Goal: Information Seeking & Learning: Compare options

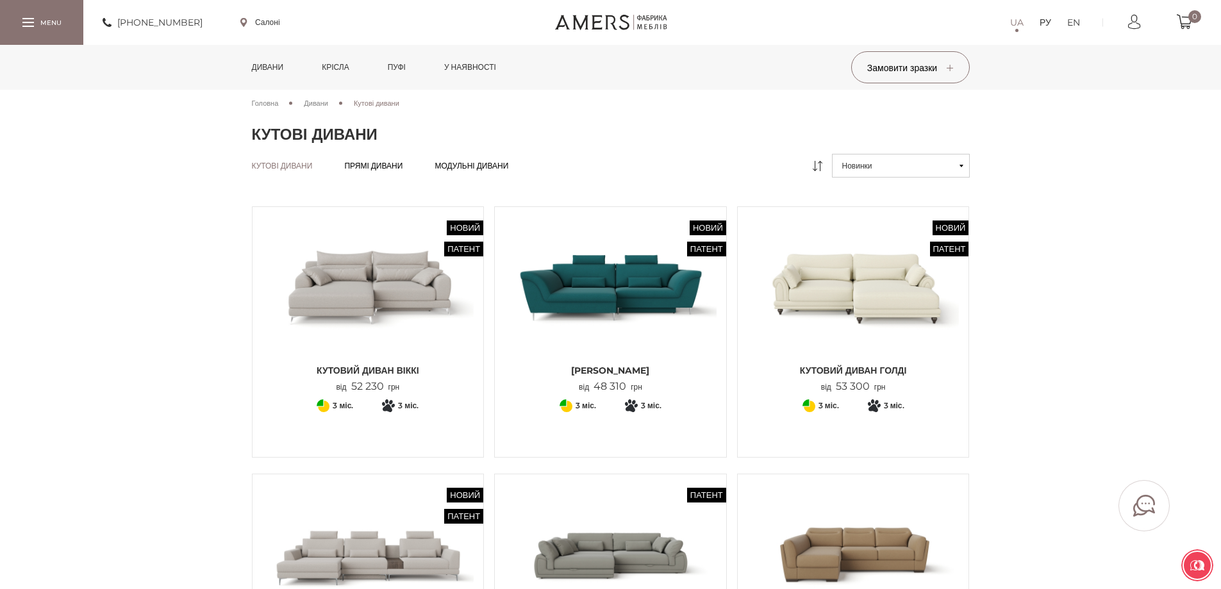
click at [281, 70] on font "Дивани" at bounding box center [268, 67] width 32 height 10
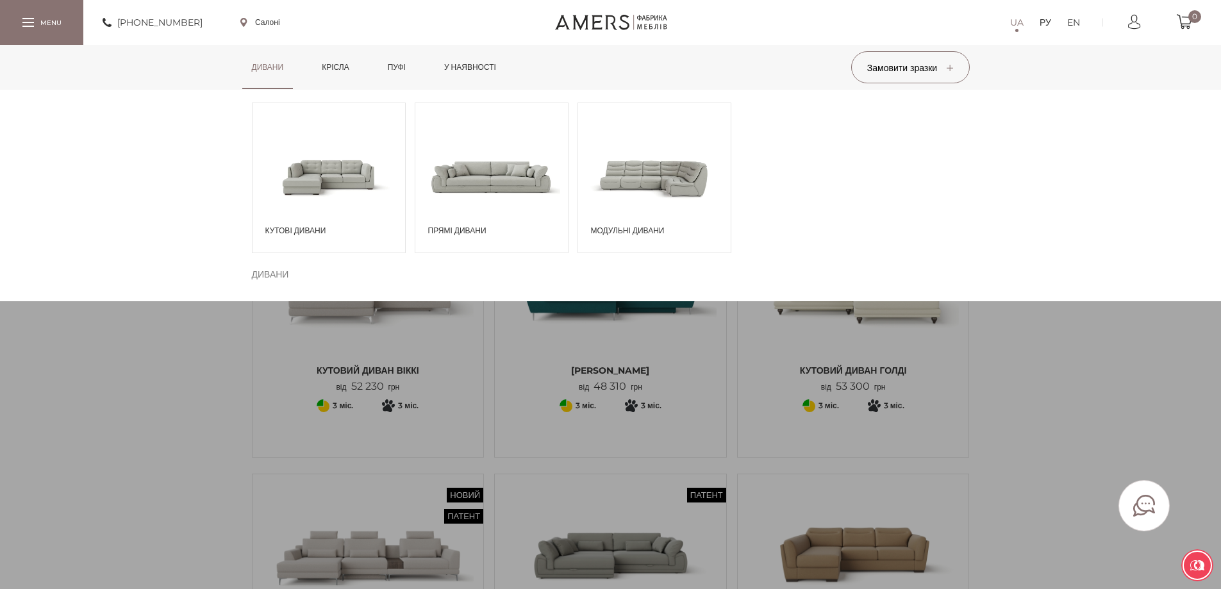
click at [500, 191] on span at bounding box center [491, 176] width 153 height 89
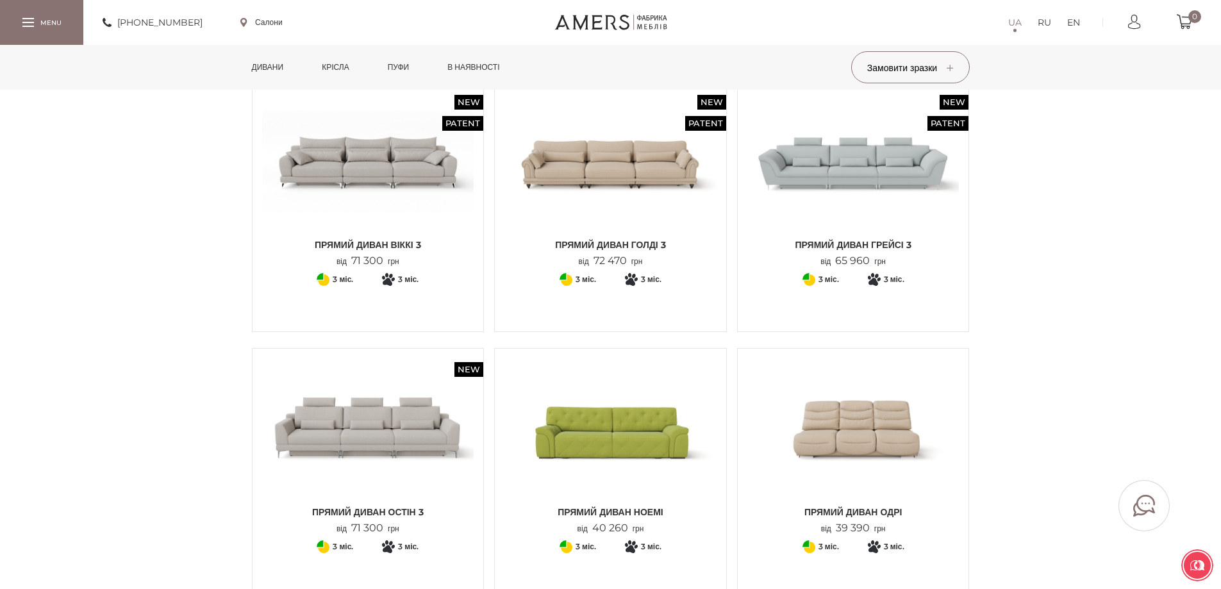
scroll to position [1218, 0]
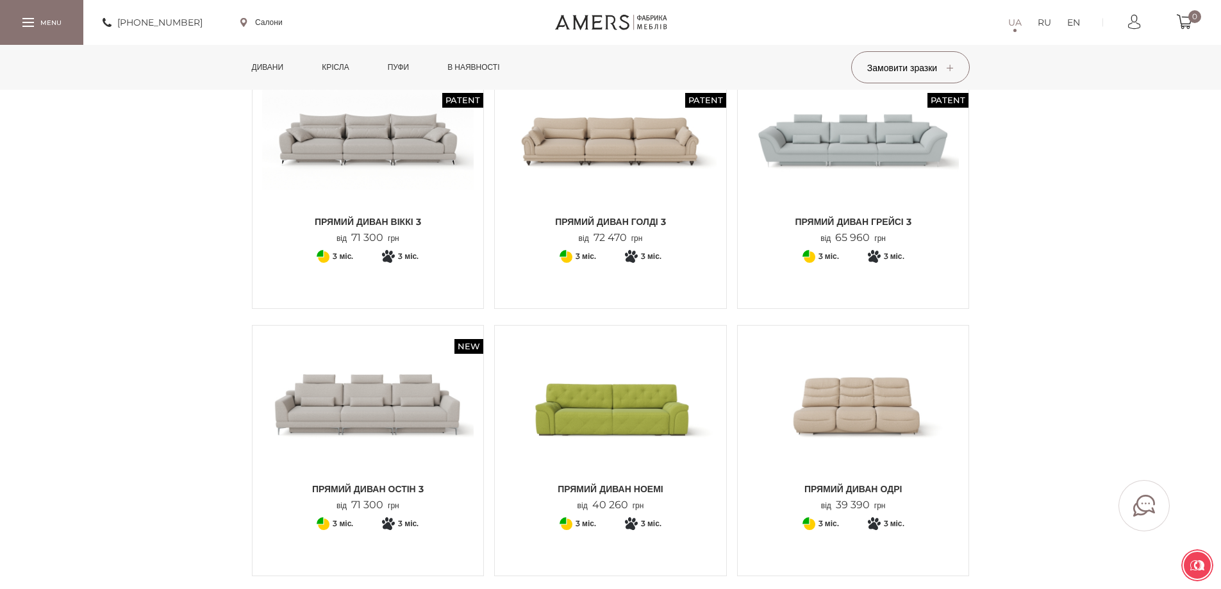
click at [864, 172] on img at bounding box center [853, 138] width 212 height 141
click at [404, 456] on img at bounding box center [368, 405] width 212 height 141
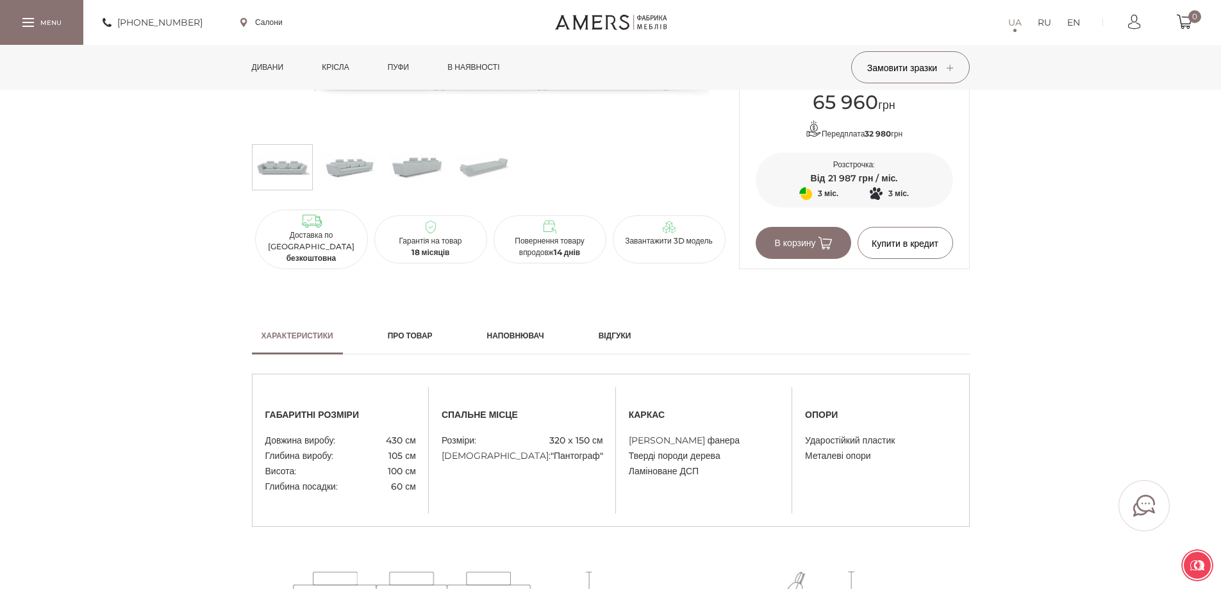
scroll to position [64, 0]
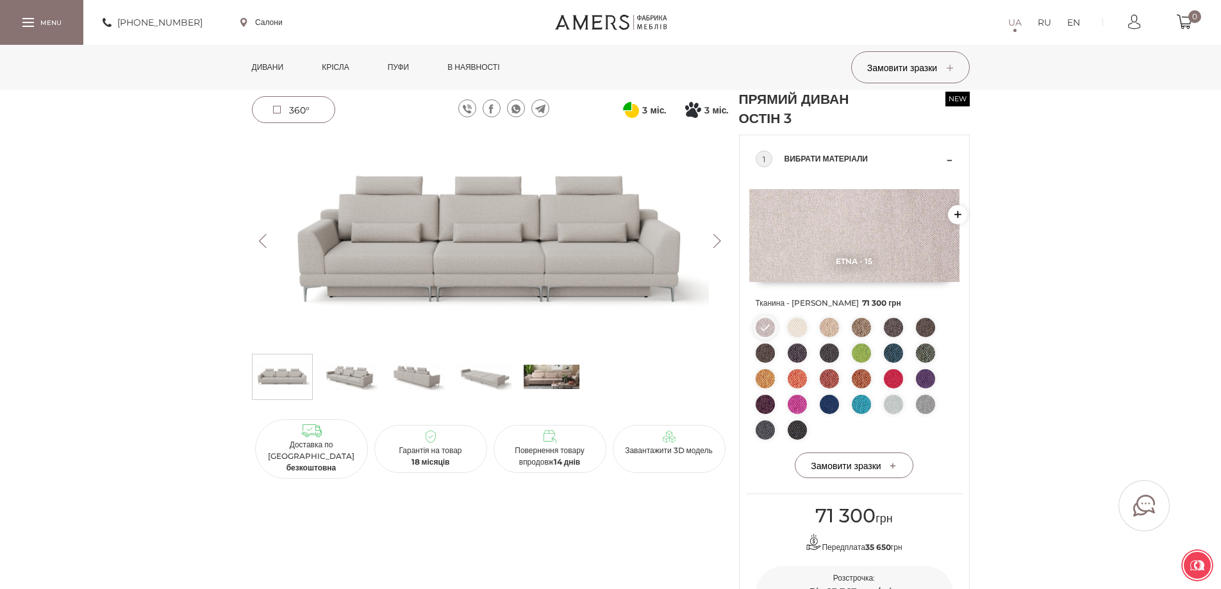
scroll to position [64, 0]
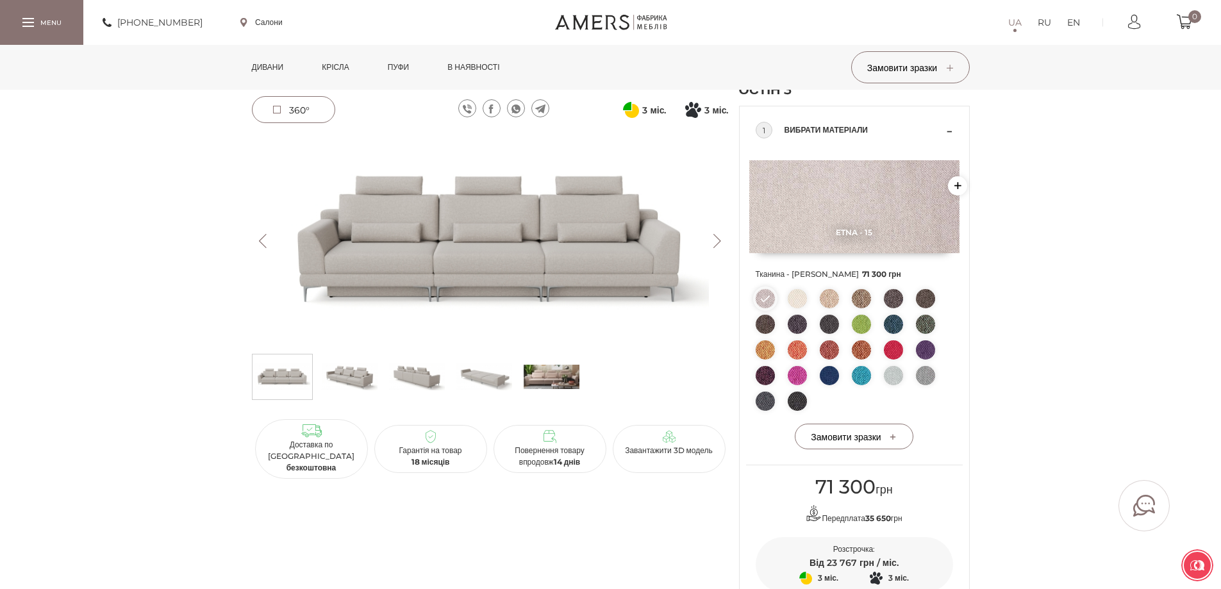
click at [791, 401] on img at bounding box center [797, 401] width 19 height 19
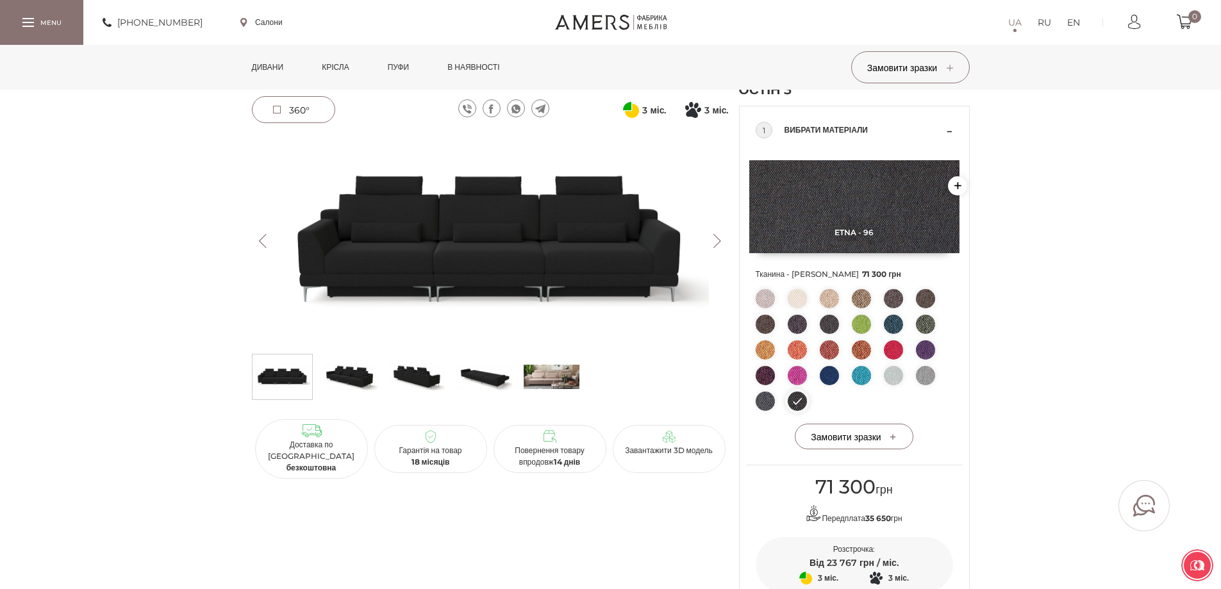
click at [770, 402] on img at bounding box center [765, 401] width 19 height 19
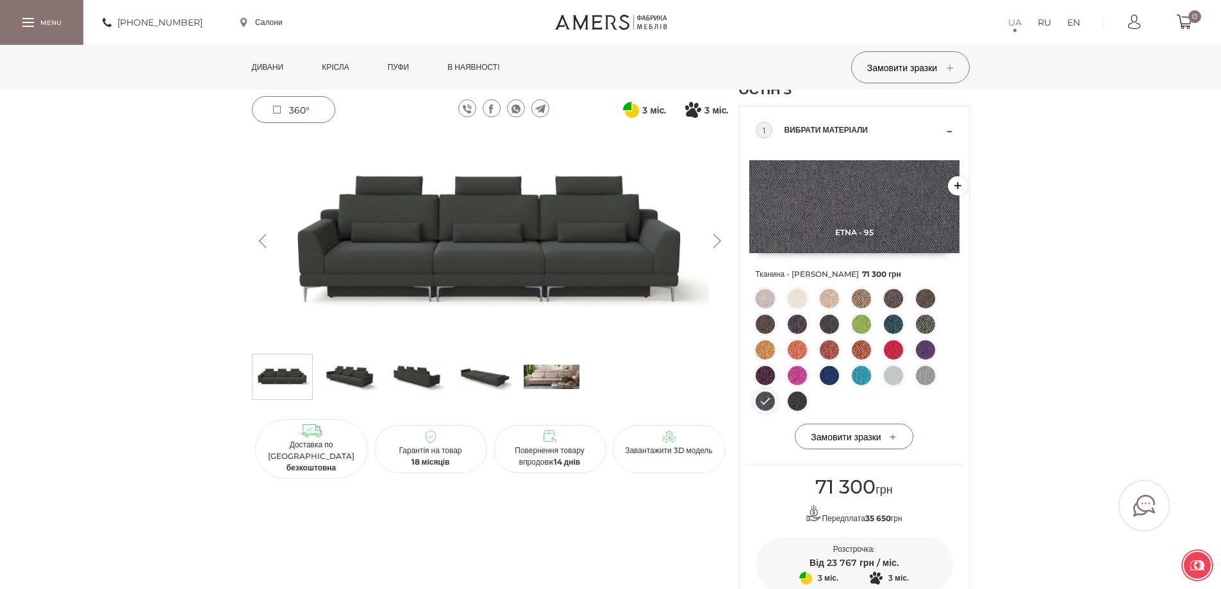
click at [793, 401] on img at bounding box center [797, 401] width 19 height 19
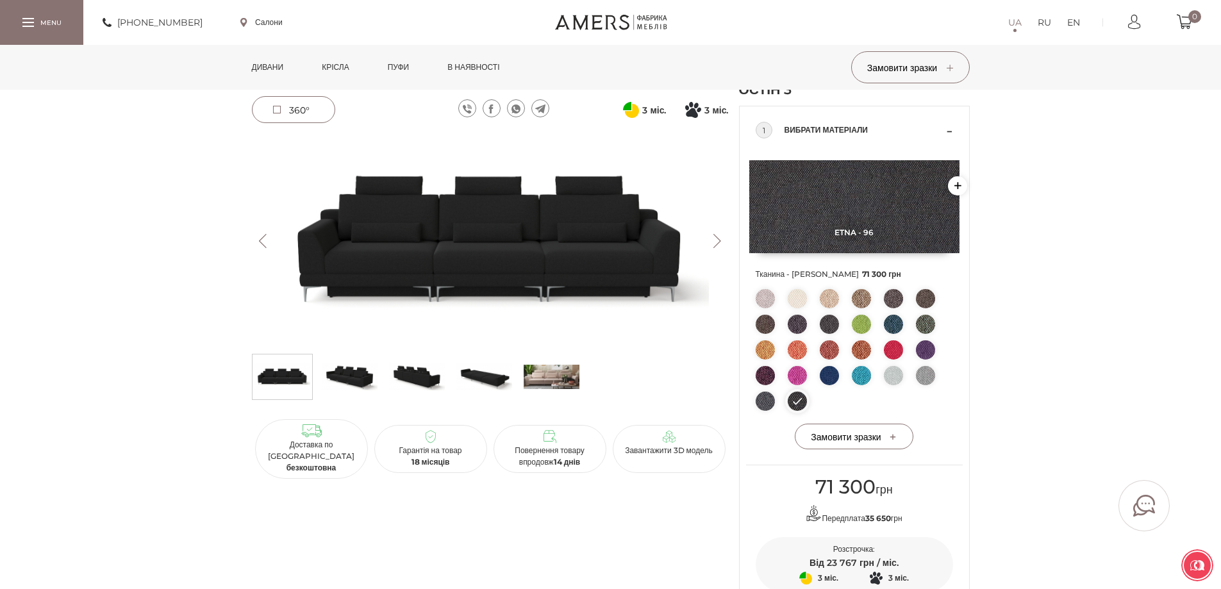
click at [923, 376] on img at bounding box center [925, 375] width 19 height 19
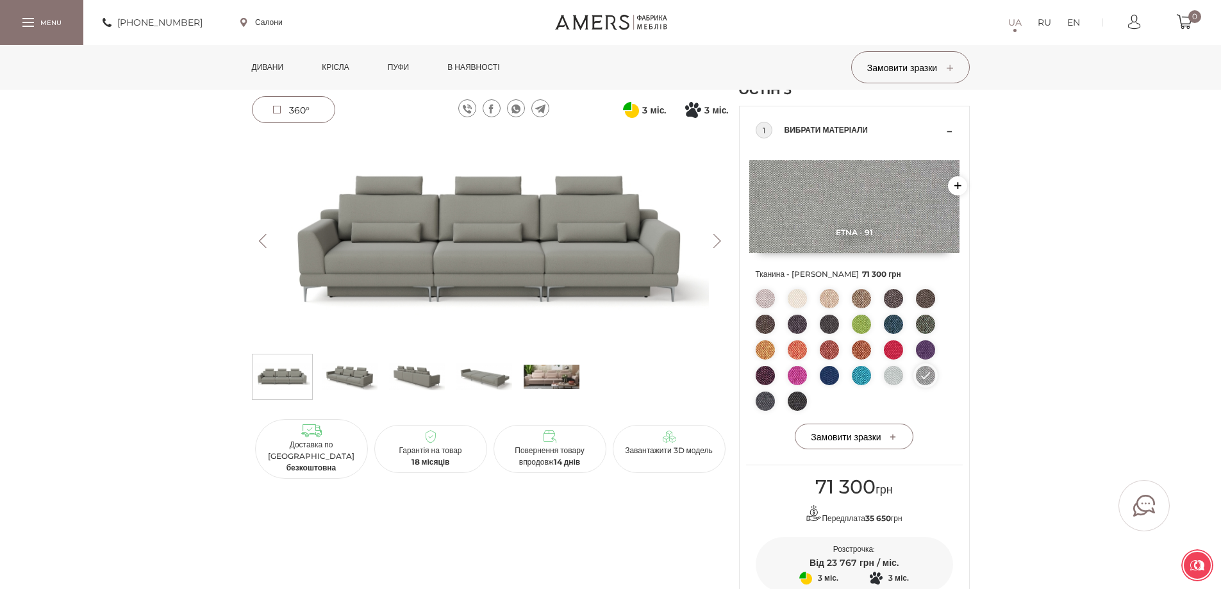
click at [767, 402] on img at bounding box center [765, 401] width 19 height 19
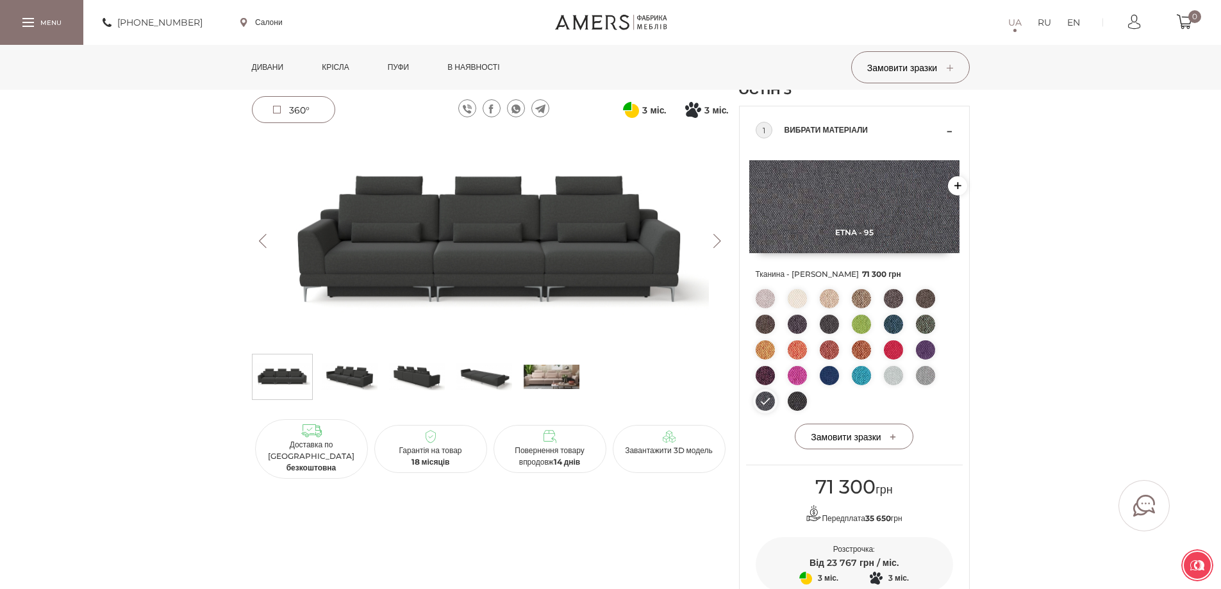
click at [351, 381] on img at bounding box center [350, 377] width 56 height 38
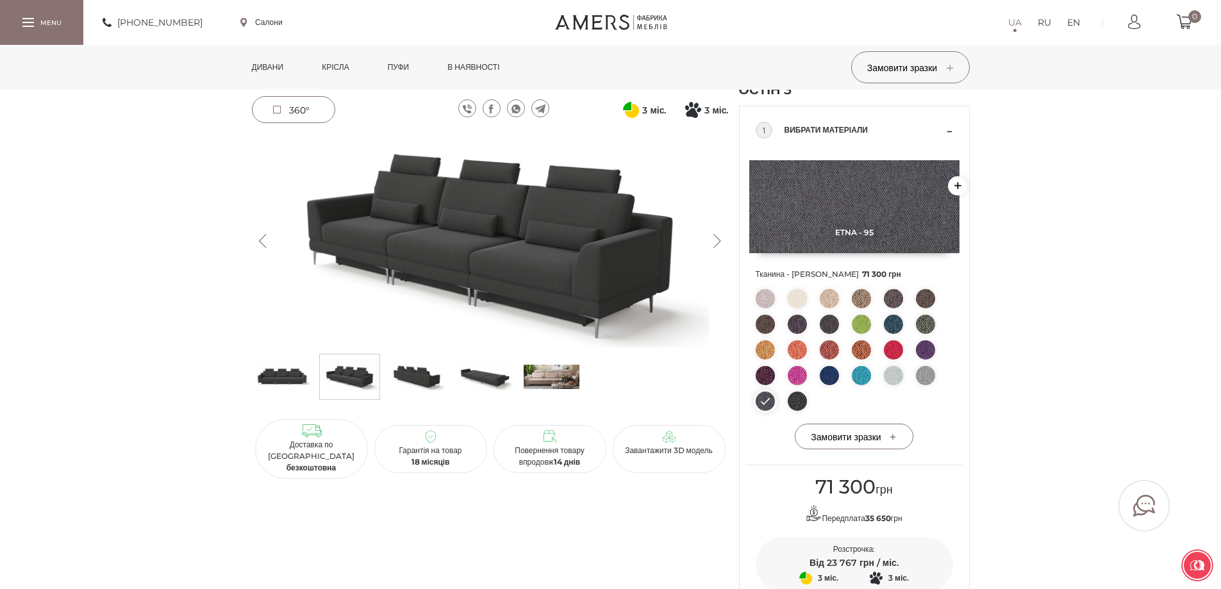
click at [411, 378] on img at bounding box center [417, 377] width 56 height 38
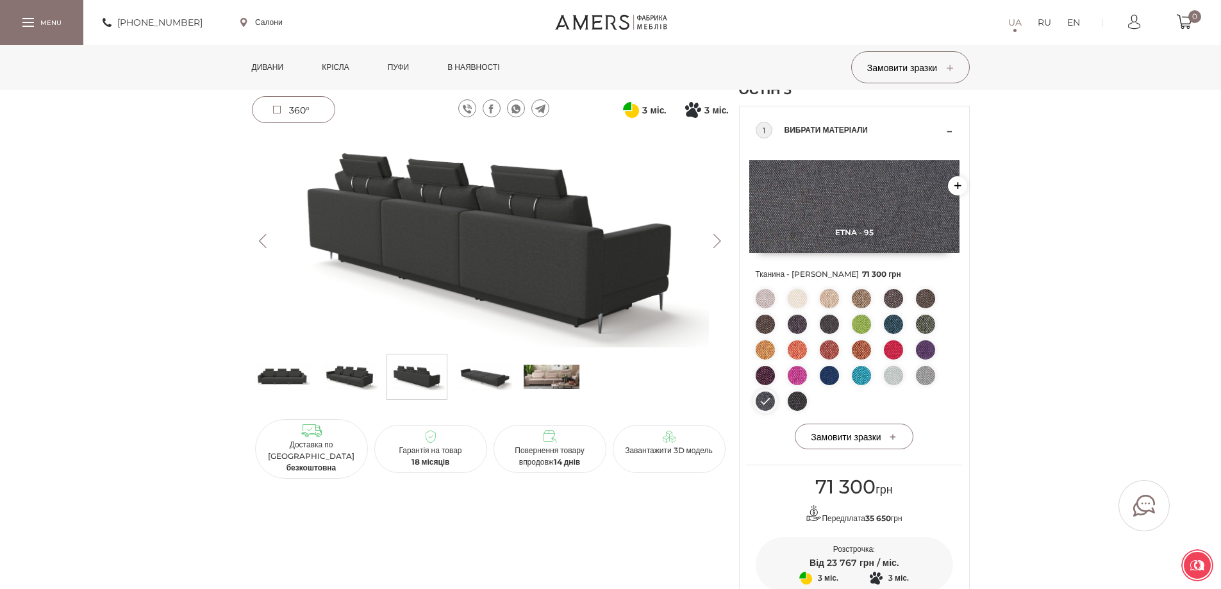
click at [474, 374] on img at bounding box center [484, 377] width 56 height 38
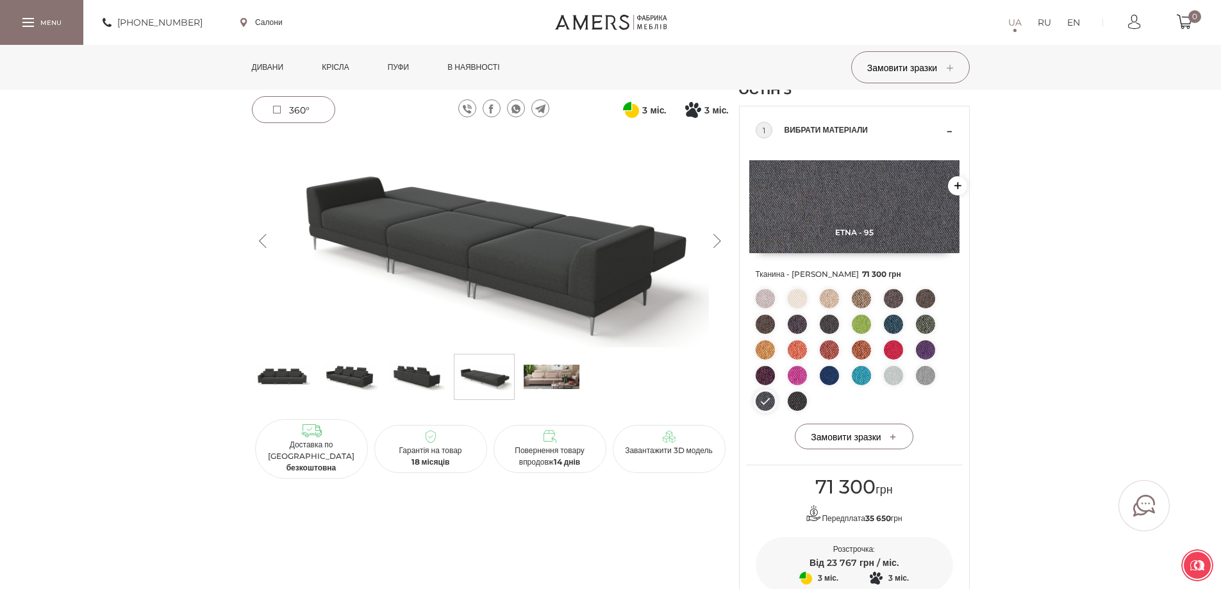
click at [574, 363] on img at bounding box center [552, 377] width 56 height 38
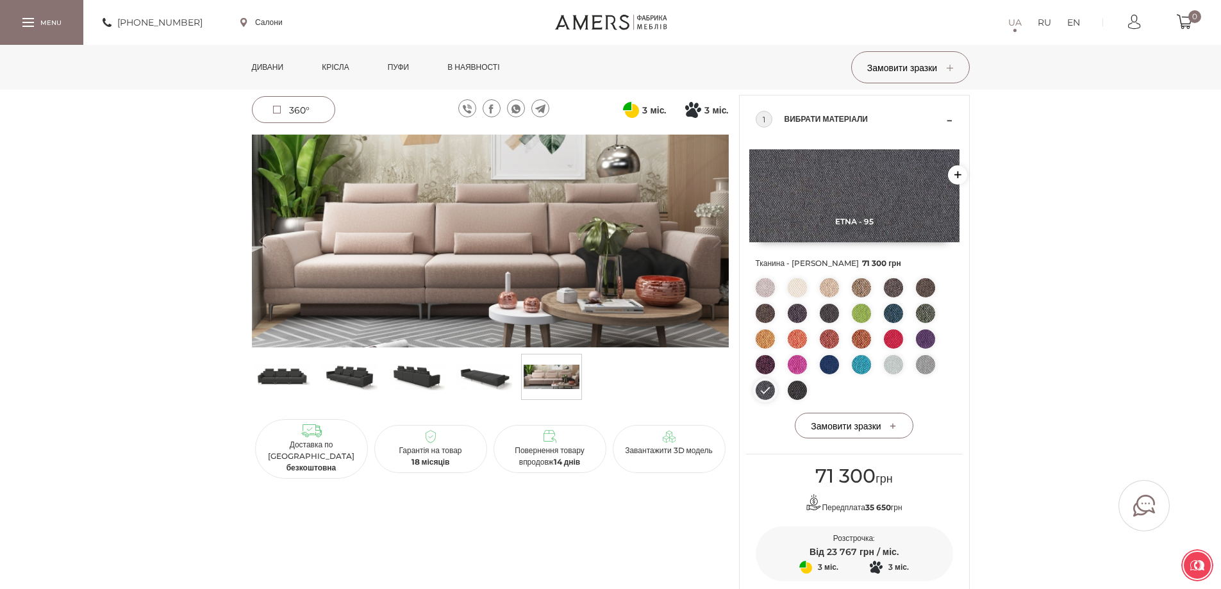
scroll to position [0, 0]
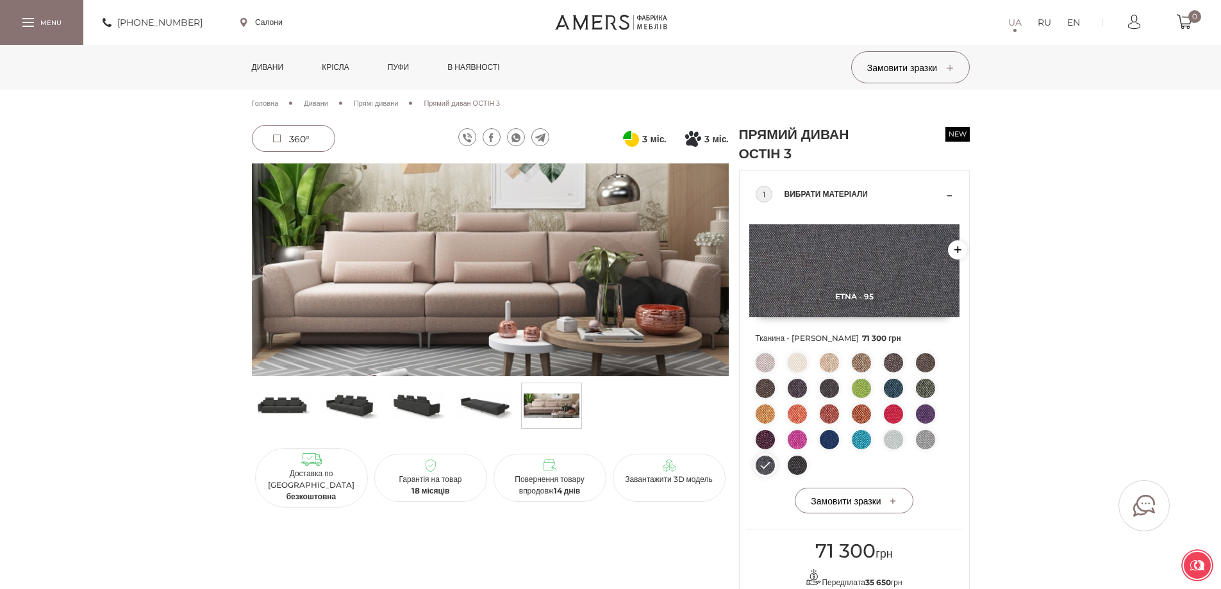
click at [257, 69] on link "Дивани" at bounding box center [267, 67] width 51 height 45
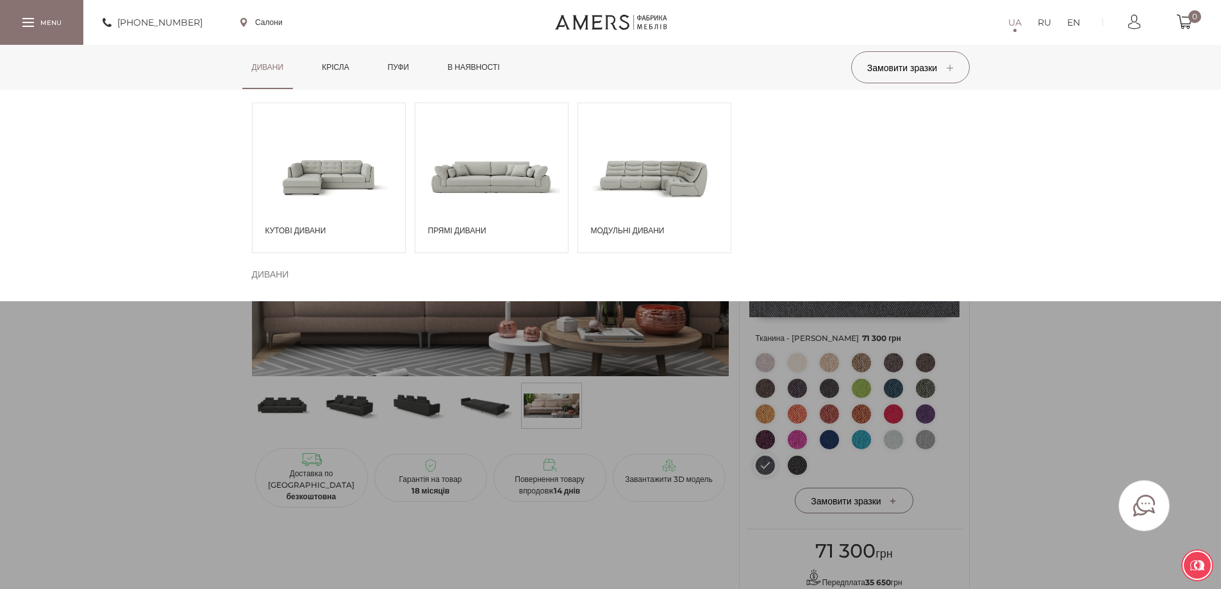
click at [519, 219] on span at bounding box center [491, 176] width 153 height 89
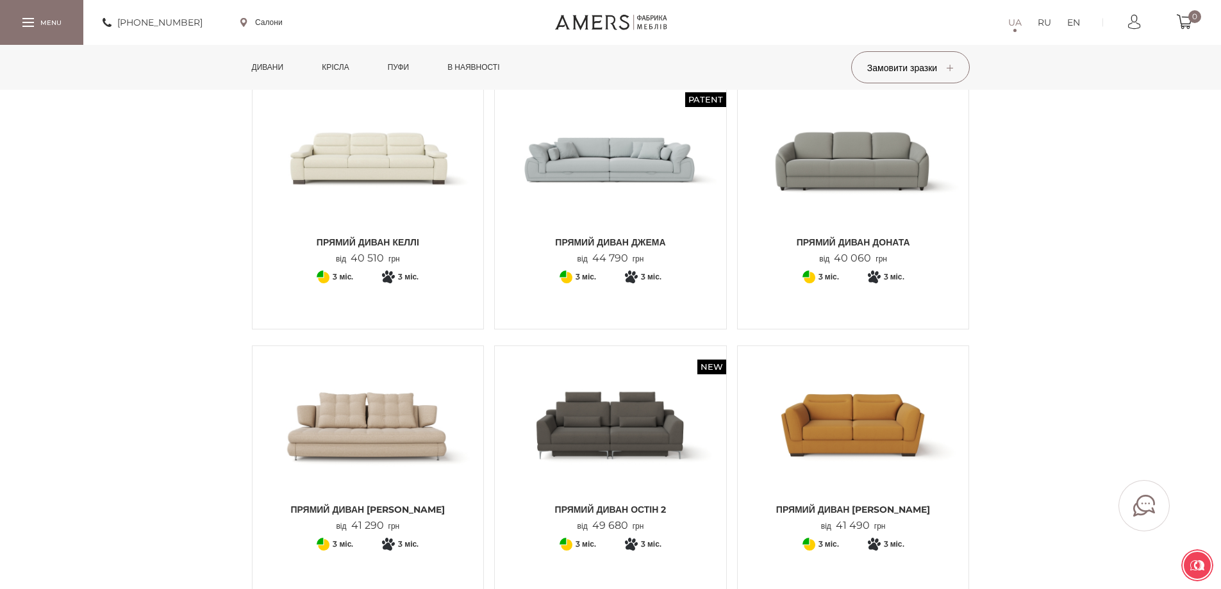
scroll to position [449, 0]
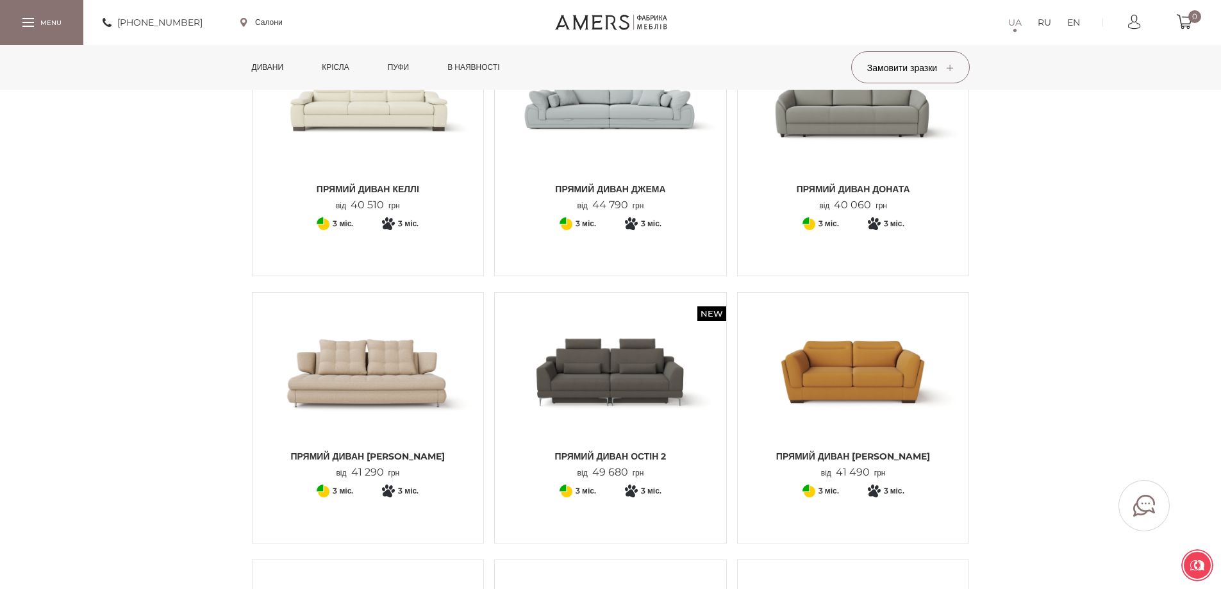
click at [684, 387] on img at bounding box center [610, 372] width 212 height 141
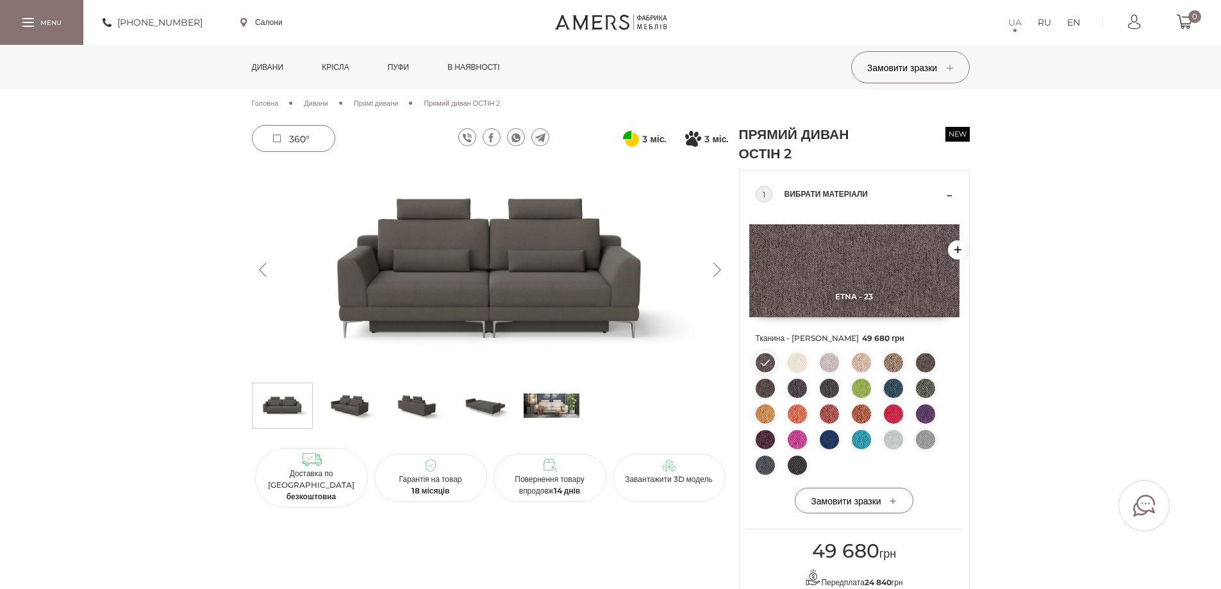
click at [795, 469] on img at bounding box center [797, 465] width 19 height 19
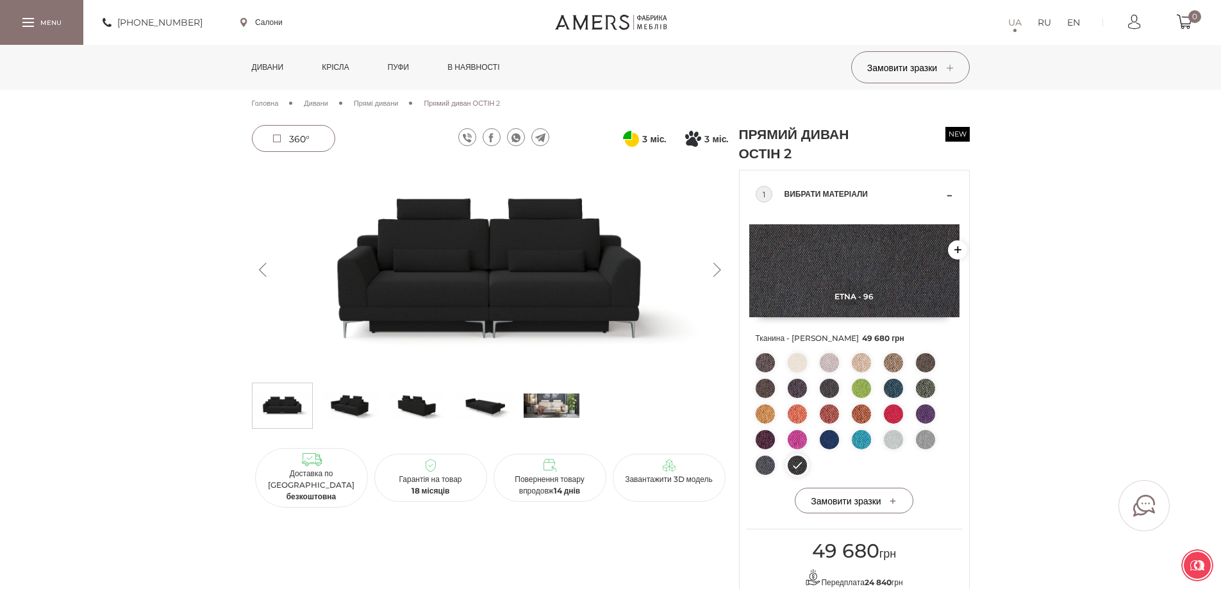
click at [761, 463] on img at bounding box center [765, 465] width 19 height 19
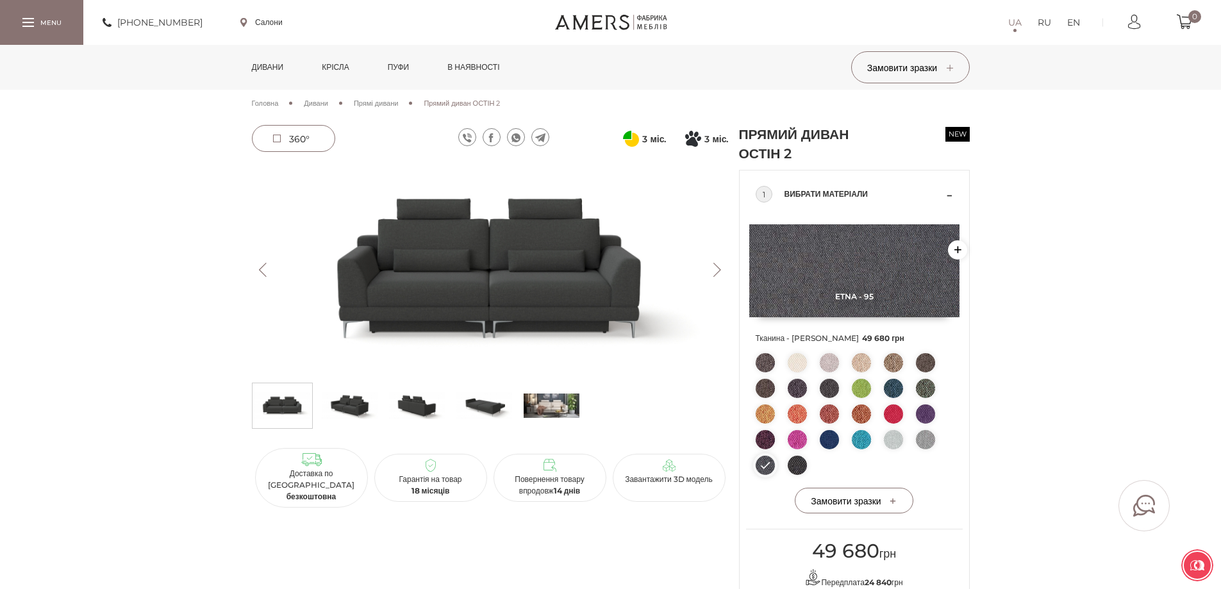
click at [765, 363] on img at bounding box center [765, 362] width 19 height 19
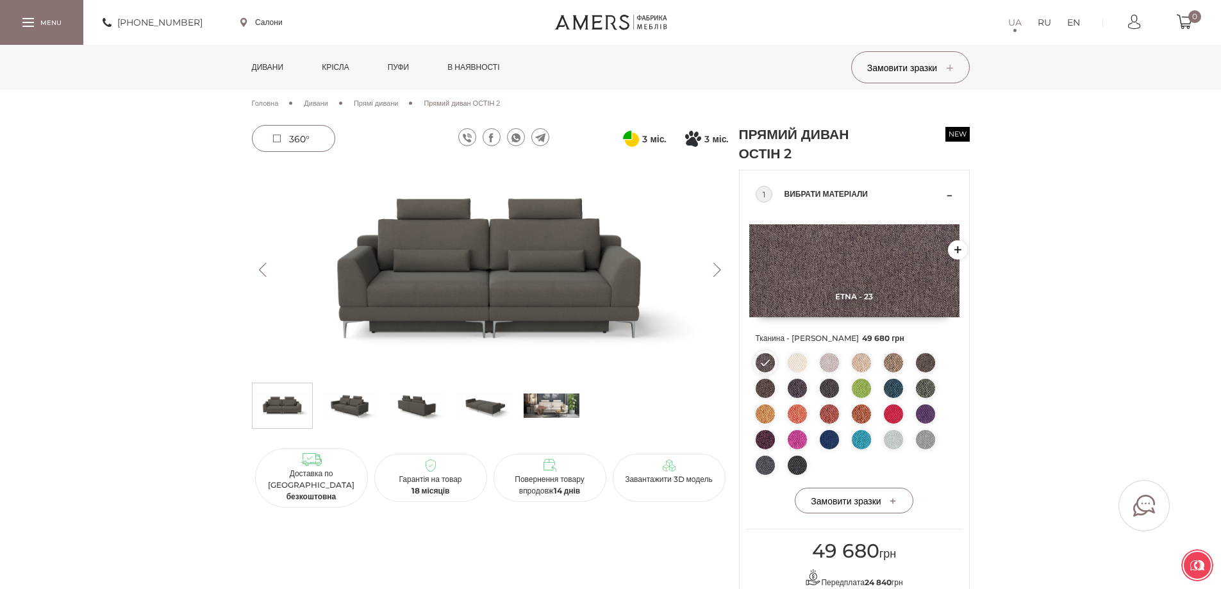
click at [478, 410] on img at bounding box center [484, 405] width 56 height 38
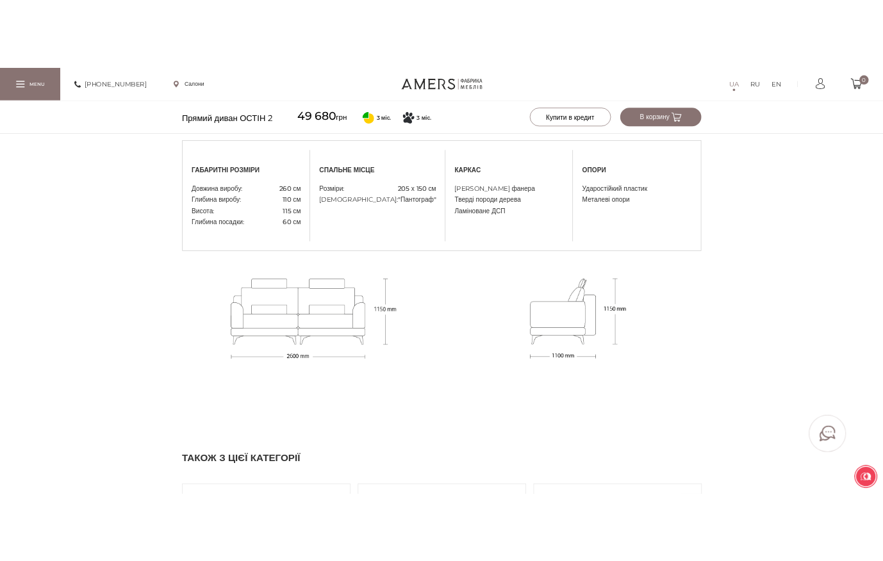
scroll to position [833, 0]
